Goal: Task Accomplishment & Management: Complete application form

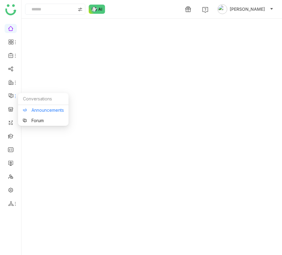
click at [32, 111] on link "Announcements" at bounding box center [43, 110] width 41 height 4
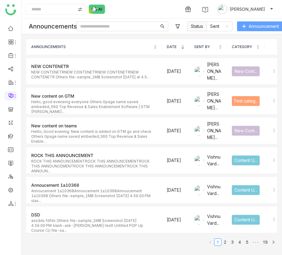
click at [255, 30] on button "Announcement" at bounding box center [260, 26] width 47 height 10
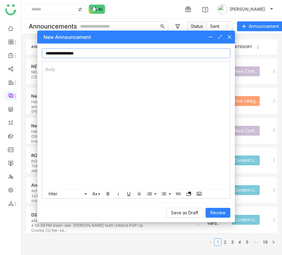
type input "**********"
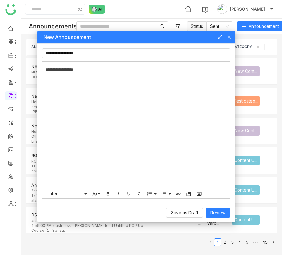
scroll to position [0, 2]
click at [226, 34] on div at bounding box center [220, 37] width 24 height 7
click at [228, 37] on icon at bounding box center [229, 37] width 5 height 5
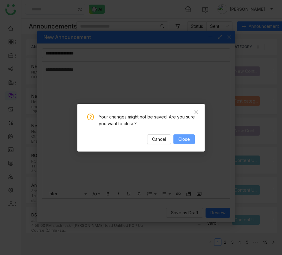
click at [185, 136] on span "Close" at bounding box center [184, 139] width 12 height 7
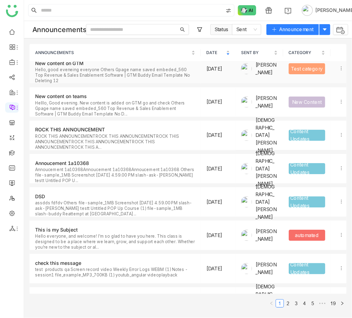
scroll to position [40, 0]
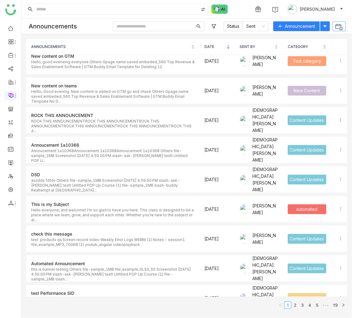
click at [339, 27] on img at bounding box center [339, 27] width 8 height 8
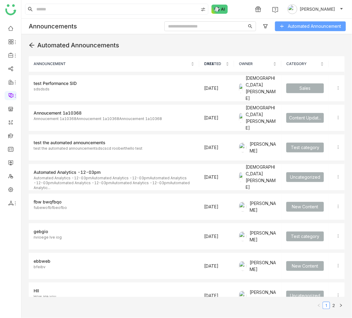
click at [283, 26] on icon at bounding box center [282, 26] width 4 height 4
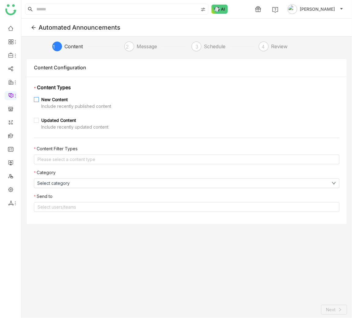
click at [61, 98] on div "New Content" at bounding box center [76, 99] width 70 height 7
click at [83, 159] on nz-select-top-control "Please select a content type" at bounding box center [187, 160] width 306 height 10
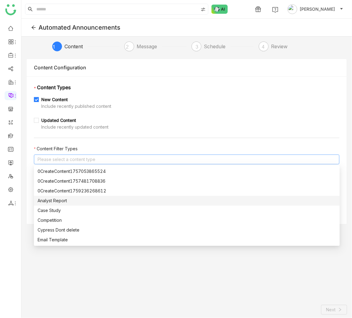
click at [83, 204] on div "Analyst Report" at bounding box center [187, 200] width 299 height 7
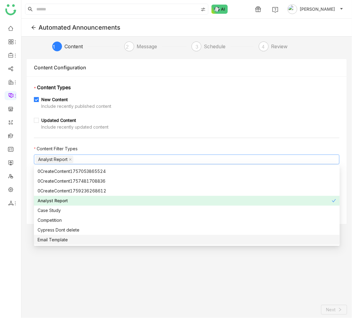
click at [84, 240] on div "Email Template" at bounding box center [187, 240] width 299 height 7
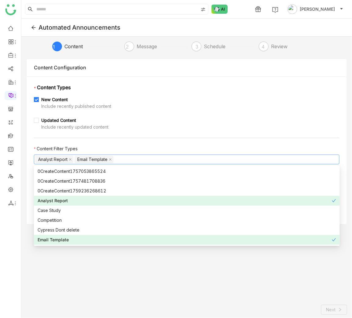
click at [84, 240] on div "Email Template" at bounding box center [185, 240] width 294 height 7
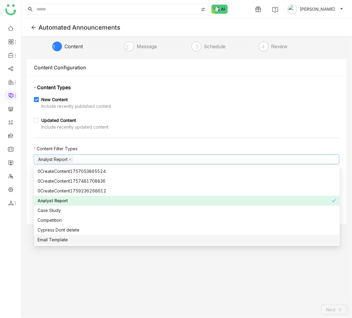
click at [84, 240] on div "Email Template" at bounding box center [187, 240] width 299 height 7
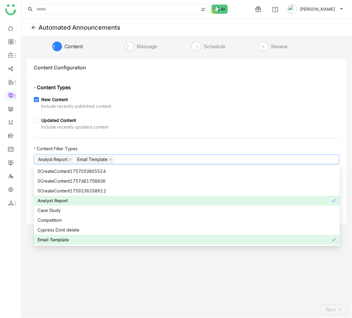
click at [88, 254] on div "Content Configuration * Content Types New Content Include recently published co…" at bounding box center [186, 178] width 321 height 239
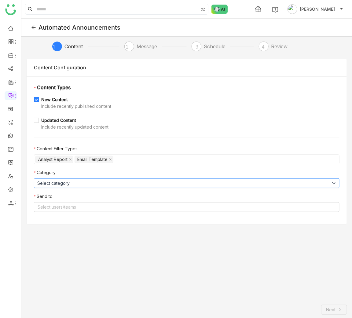
click at [69, 187] on button "Select category" at bounding box center [187, 184] width 306 height 10
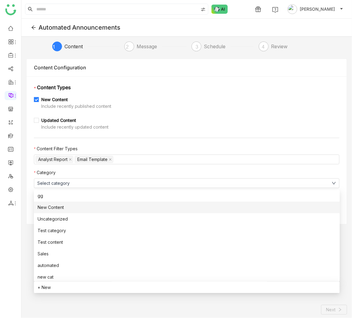
click at [68, 205] on li "New Content" at bounding box center [187, 208] width 306 height 12
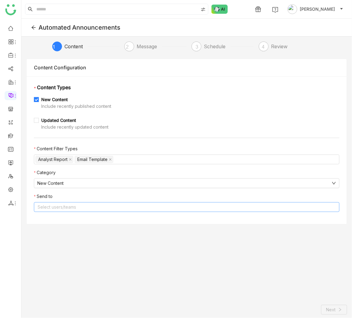
click at [71, 209] on nz-select-top-control "Select users/teams" at bounding box center [187, 207] width 306 height 10
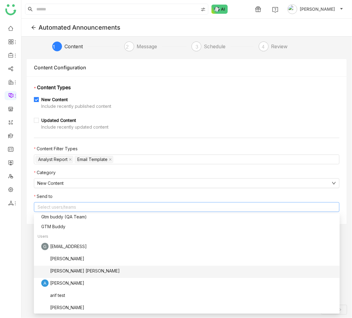
scroll to position [72, 0]
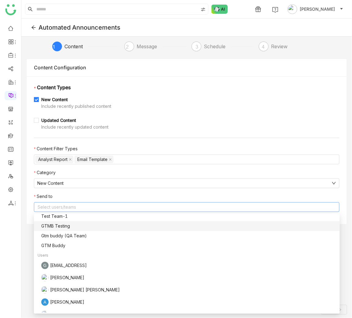
drag, startPoint x: 87, startPoint y: 245, endPoint x: 90, endPoint y: 228, distance: 17.6
click at [90, 228] on div "Teams Cypress Test Dont Delete Marketing test Rehan Team LMS-3 Team LMS-2 Team …" at bounding box center [187, 318] width 306 height 350
click at [89, 228] on div "GTMB Testing" at bounding box center [188, 226] width 295 height 7
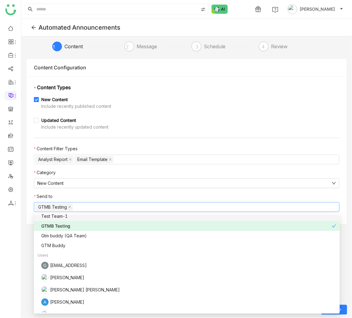
click at [124, 197] on nz-form-label "Send to" at bounding box center [187, 197] width 306 height 9
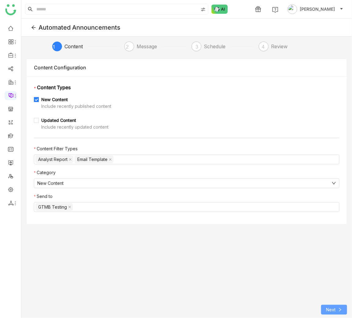
click at [328, 254] on span "Next" at bounding box center [330, 310] width 9 height 7
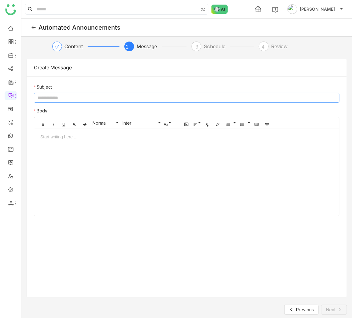
click at [152, 94] on input at bounding box center [187, 98] width 306 height 10
paste input "**********"
type input "**********"
click at [158, 143] on div at bounding box center [186, 175] width 305 height 83
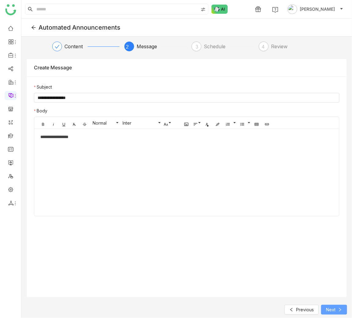
click at [338, 254] on button "Next" at bounding box center [334, 310] width 26 height 10
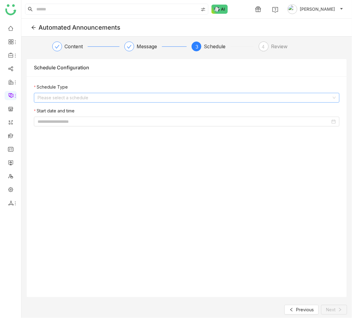
click at [160, 98] on input at bounding box center [185, 97] width 294 height 9
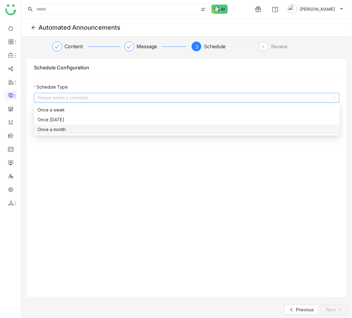
click at [129, 128] on div "Once a month" at bounding box center [187, 129] width 299 height 7
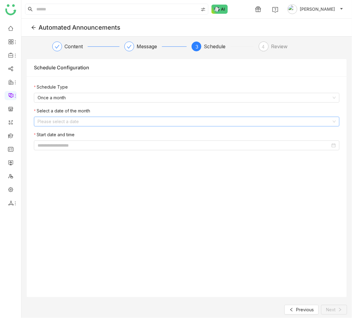
click at [125, 123] on input at bounding box center [185, 121] width 294 height 9
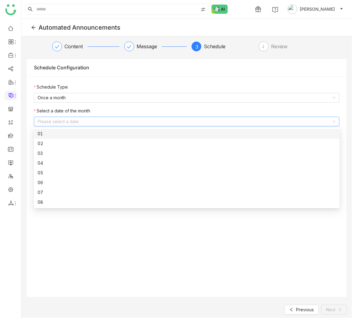
click at [107, 135] on div "01" at bounding box center [187, 134] width 299 height 7
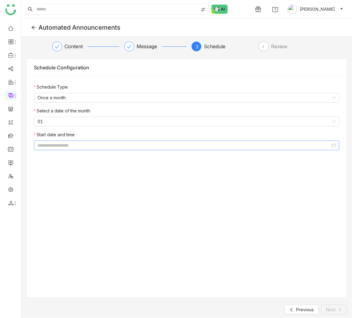
click at [106, 145] on input at bounding box center [184, 145] width 293 height 7
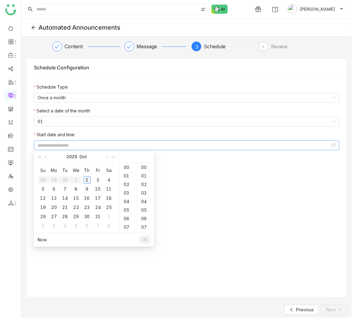
click at [88, 182] on div "2" at bounding box center [86, 179] width 7 height 7
type input "**********"
click at [147, 238] on span "Ok" at bounding box center [145, 240] width 6 height 7
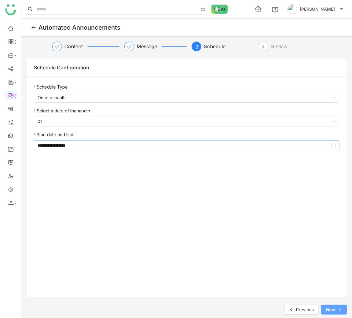
click at [334, 254] on span "Next" at bounding box center [330, 310] width 9 height 7
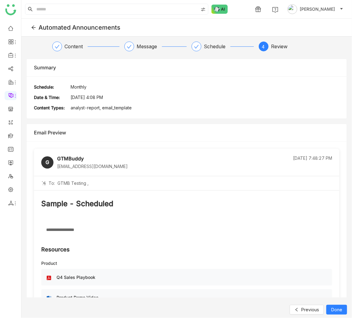
scroll to position [65, 0]
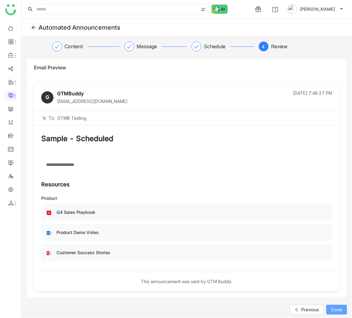
click at [338, 254] on span "Done" at bounding box center [336, 310] width 11 height 7
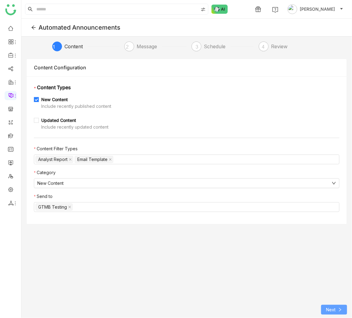
click at [334, 254] on span "Next" at bounding box center [330, 310] width 9 height 7
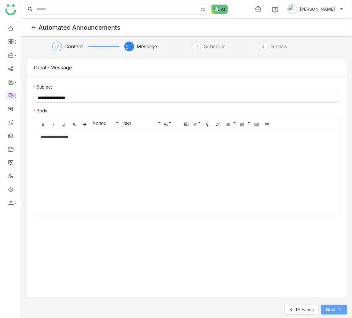
click at [334, 254] on span "Next" at bounding box center [330, 310] width 9 height 7
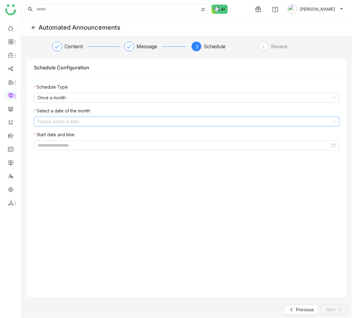
click at [171, 119] on input at bounding box center [185, 121] width 294 height 9
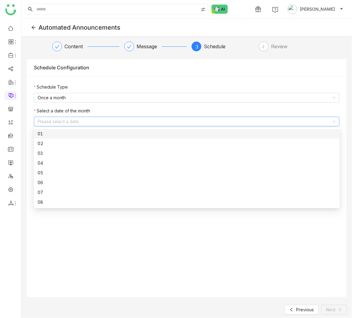
click at [166, 128] on nz-option-container "01 02 03 04 05 06 07 08 09 10 11 12 13 14 15 16" at bounding box center [187, 168] width 306 height 81
click at [166, 131] on div "01" at bounding box center [187, 134] width 299 height 7
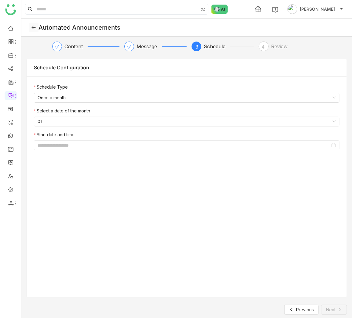
click at [34, 28] on icon at bounding box center [33, 27] width 5 height 5
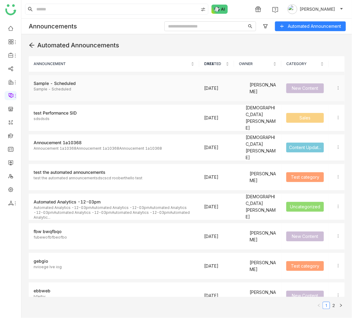
click at [88, 91] on p "Sample - Scheduled" at bounding box center [114, 92] width 161 height 10
click at [337, 92] on td at bounding box center [337, 88] width 16 height 27
click at [340, 88] on icon at bounding box center [338, 88] width 4 height 4
click at [333, 98] on li "Edit" at bounding box center [326, 99] width 28 height 12
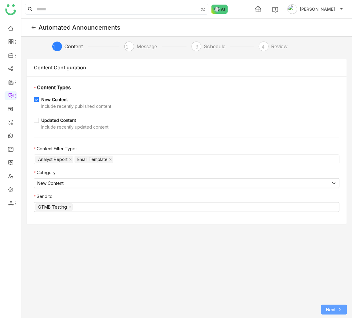
click at [327, 254] on span "Next" at bounding box center [330, 310] width 9 height 7
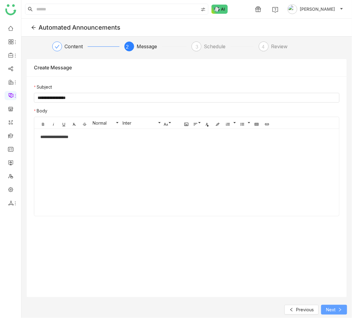
click at [327, 254] on span "Next" at bounding box center [330, 310] width 9 height 7
